Goal: Navigation & Orientation: Find specific page/section

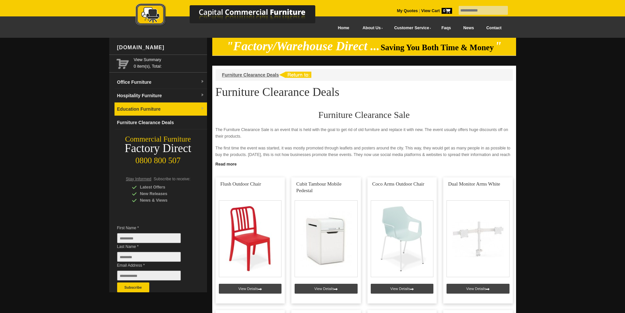
click at [202, 108] on img at bounding box center [203, 109] width 4 height 4
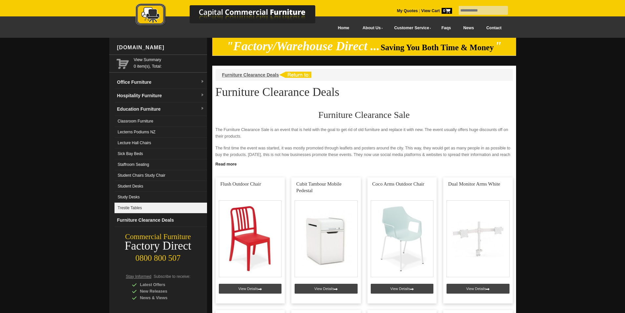
click at [130, 213] on link "Trestle Tables" at bounding box center [161, 208] width 93 height 11
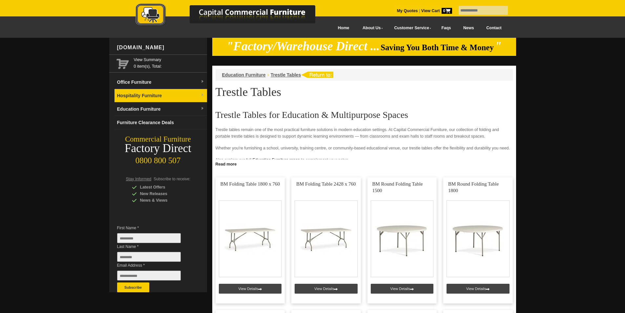
click at [168, 92] on link "Hospitality Furniture" at bounding box center [161, 95] width 93 height 13
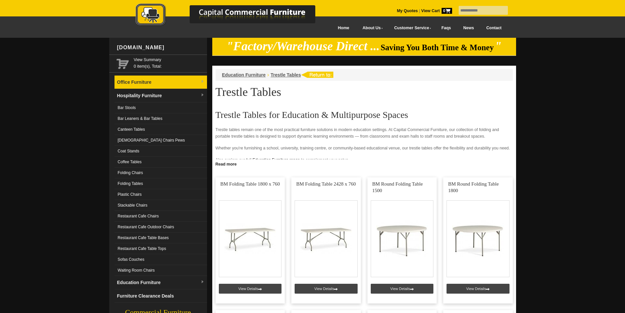
click at [140, 82] on link "Office Furniture" at bounding box center [161, 81] width 93 height 13
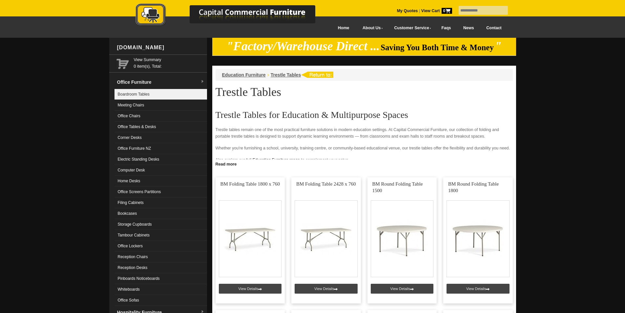
click at [140, 94] on link "Boardroom Tables" at bounding box center [161, 94] width 93 height 11
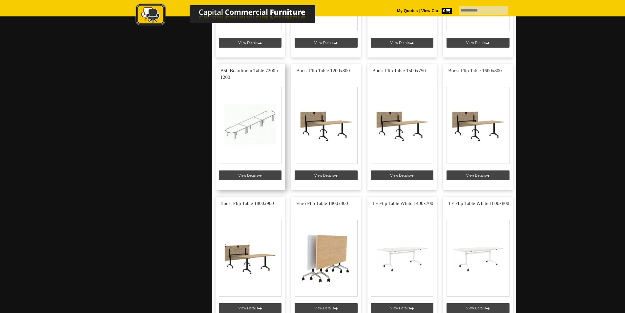
scroll to position [1313, 0]
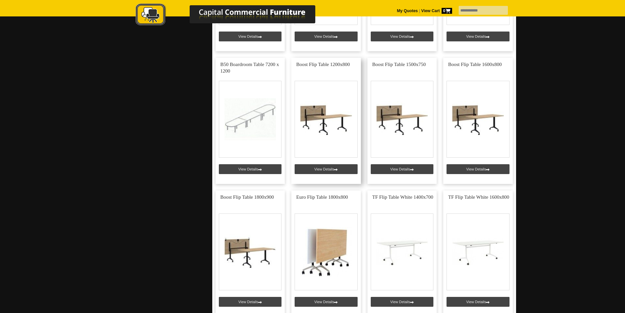
click at [331, 120] on link at bounding box center [326, 121] width 70 height 126
